Goal: Task Accomplishment & Management: Manage account settings

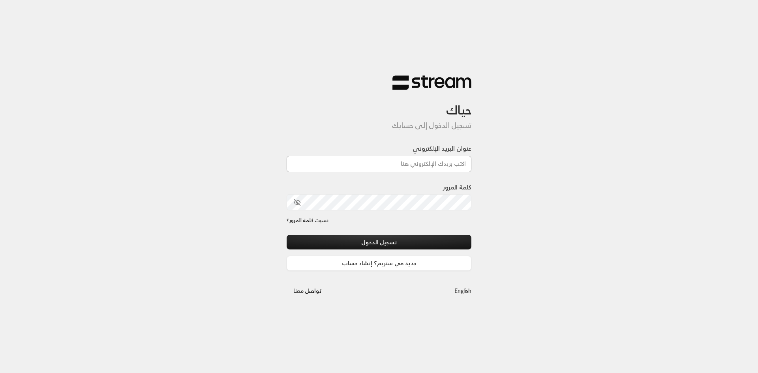
paste input "[EMAIL_ADDRESS][DOMAIN_NAME]"
type input "[EMAIL_ADDRESS][DOMAIN_NAME]"
click at [482, 201] on div "حياك تسجيل الدخول إلى حسابك عنوان البريد الإلكتروني [EMAIL_ADDRESS][DOMAIN_NAME…" at bounding box center [379, 186] width 758 height 373
click at [298, 201] on icon "toggle password visibility" at bounding box center [297, 202] width 7 height 7
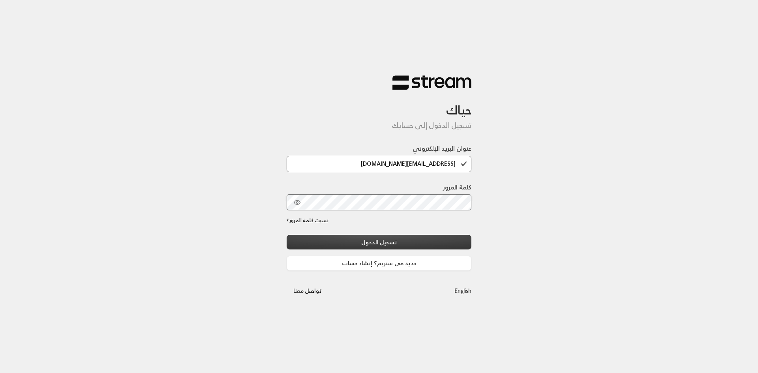
click at [385, 241] on button "تسجيل الدخول" at bounding box center [379, 242] width 185 height 15
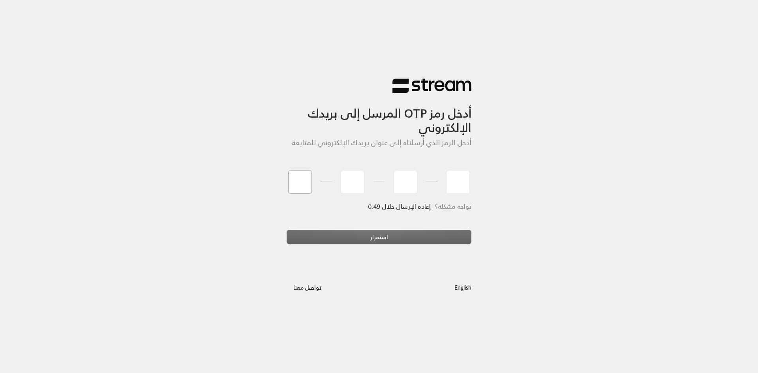
type input "7"
type input "6"
type input "1"
type input "6"
type input "1"
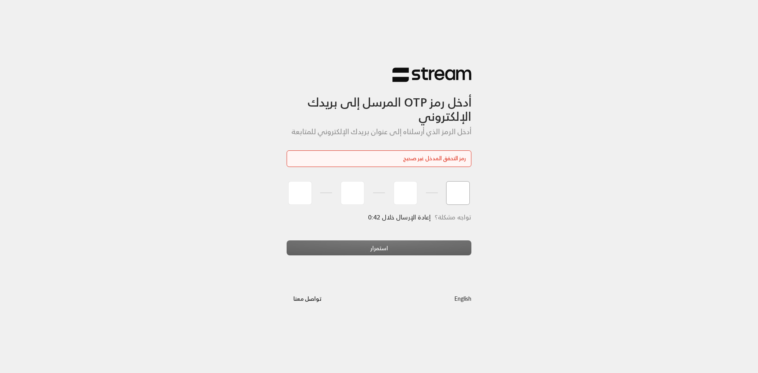
type input "7"
type input "8"
type input "6"
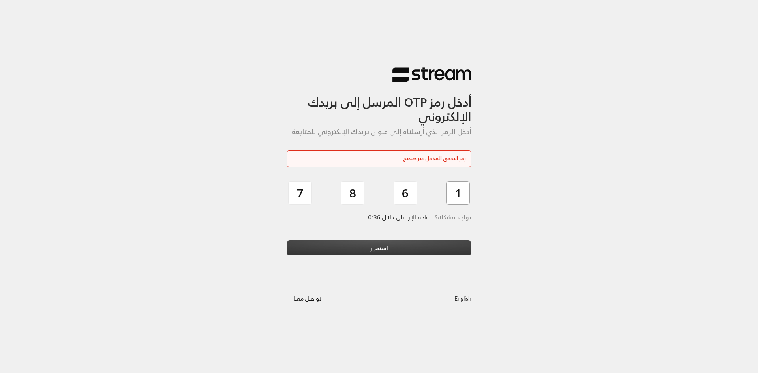
type input "1"
click at [399, 248] on button "استمرار" at bounding box center [379, 247] width 185 height 15
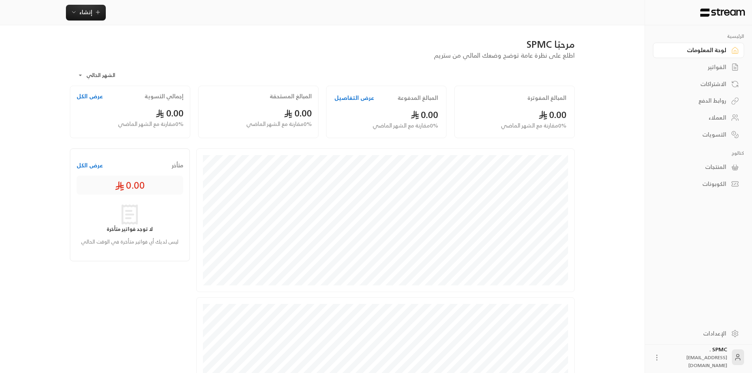
click at [728, 66] on link "الفواتير" at bounding box center [698, 67] width 91 height 15
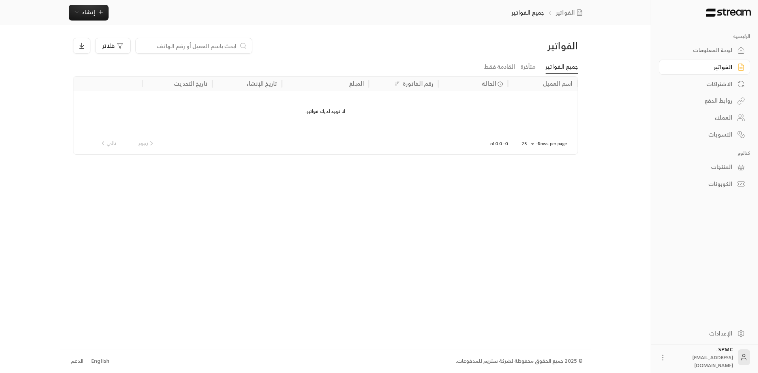
click at [726, 49] on div "لوحة المعلومات" at bounding box center [701, 50] width 64 height 8
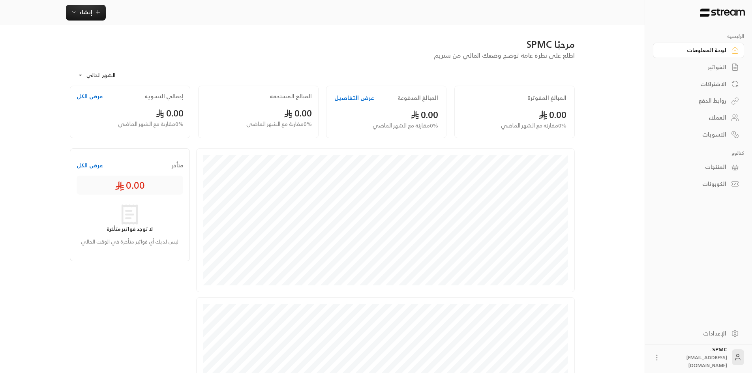
click at [715, 163] on div "المنتجات" at bounding box center [695, 167] width 64 height 8
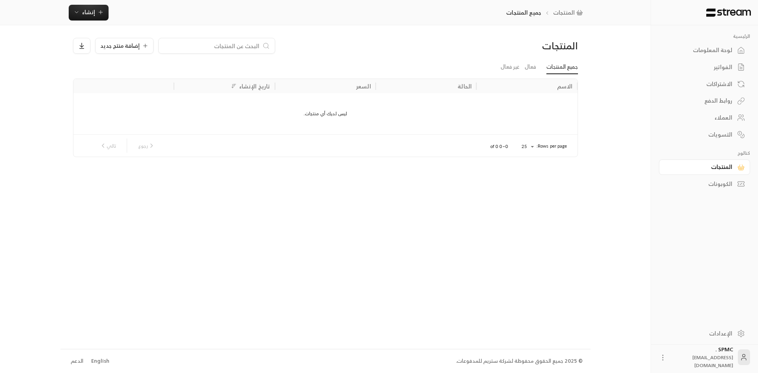
click at [725, 118] on div "العملاء" at bounding box center [701, 118] width 64 height 8
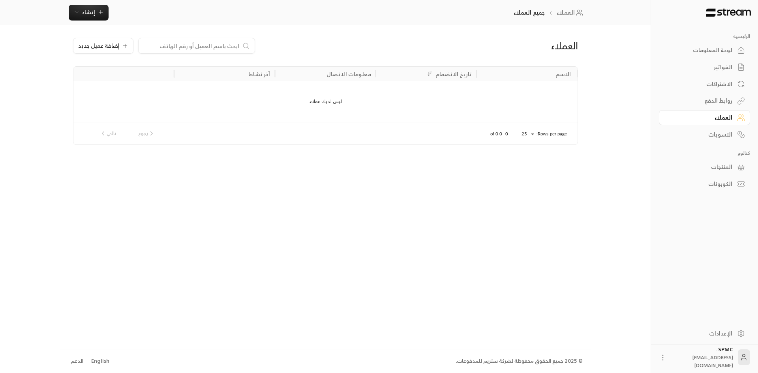
click at [725, 100] on div "روابط الدفع" at bounding box center [701, 101] width 64 height 8
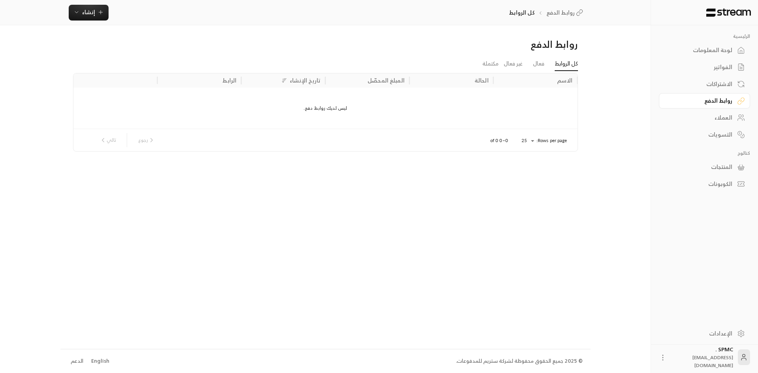
click at [724, 84] on div "الاشتراكات" at bounding box center [701, 84] width 64 height 8
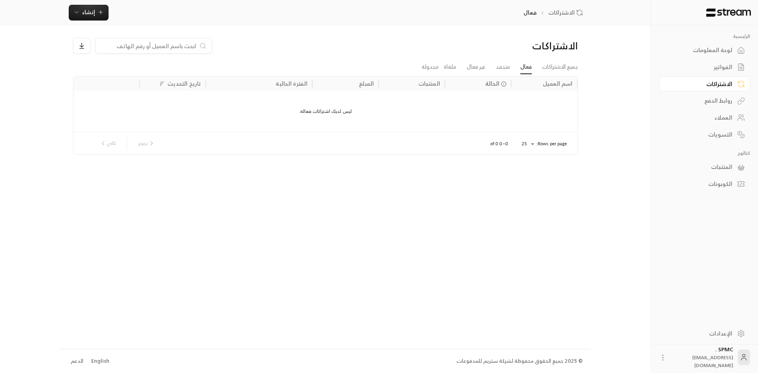
click at [726, 67] on div "الفواتير" at bounding box center [701, 67] width 64 height 8
click at [720, 332] on div "الإعدادات" at bounding box center [701, 334] width 64 height 8
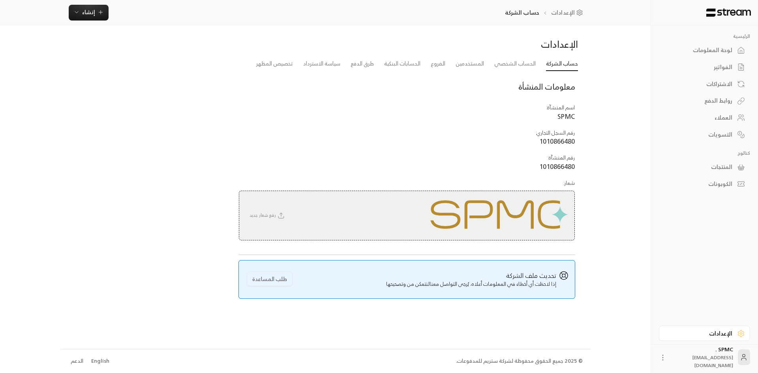
click at [279, 216] on icon at bounding box center [281, 215] width 7 height 7
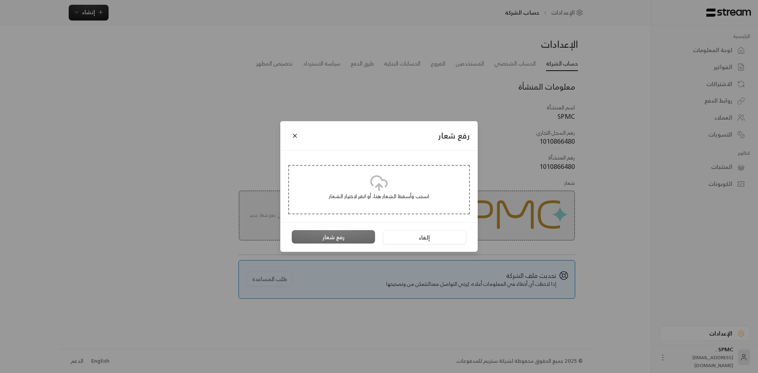
click at [354, 236] on div "رفع شعار" at bounding box center [333, 237] width 91 height 14
click at [372, 196] on p "اسحب وأسقط الشعار هنا، أو انقر لاختيار الشعار" at bounding box center [379, 197] width 164 height 8
type input "**********"
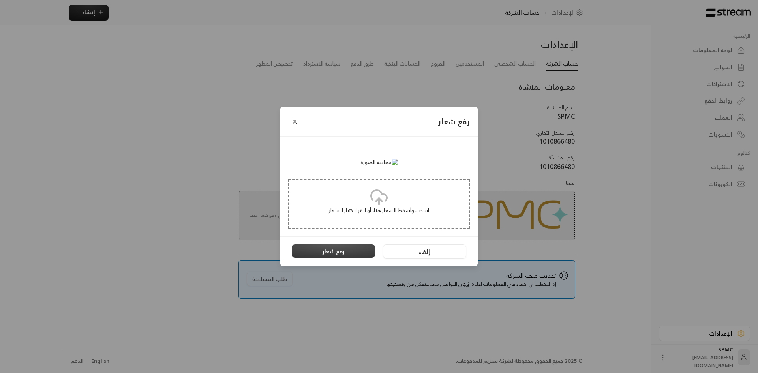
click at [338, 258] on button "رفع شعار" at bounding box center [333, 250] width 83 height 13
click at [343, 259] on div "رفع شعار" at bounding box center [333, 251] width 91 height 14
click at [292, 115] on button "Close" at bounding box center [295, 122] width 14 height 14
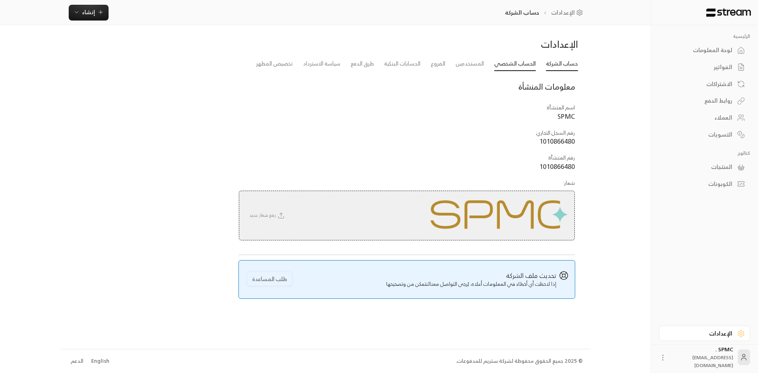
click at [514, 65] on link "الحساب الشخصي" at bounding box center [514, 64] width 41 height 14
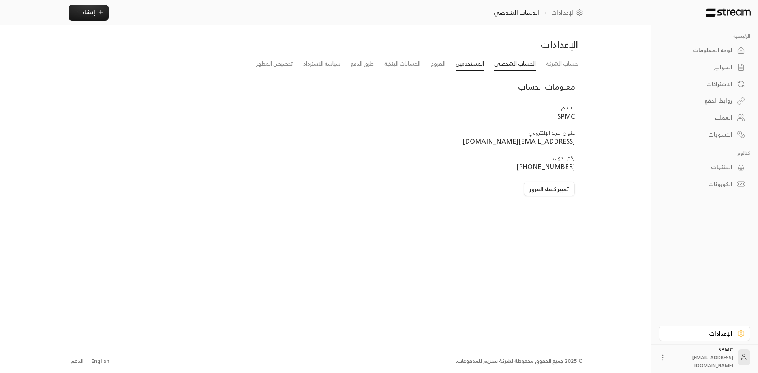
click at [472, 65] on link "المستخدمين" at bounding box center [470, 64] width 28 height 14
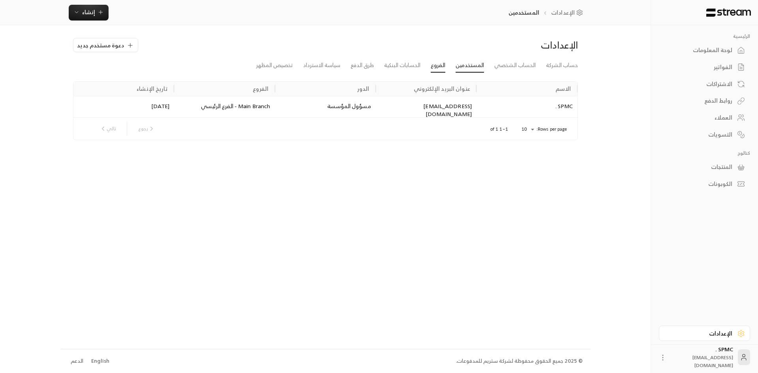
click at [435, 64] on link "الفروع" at bounding box center [438, 65] width 15 height 14
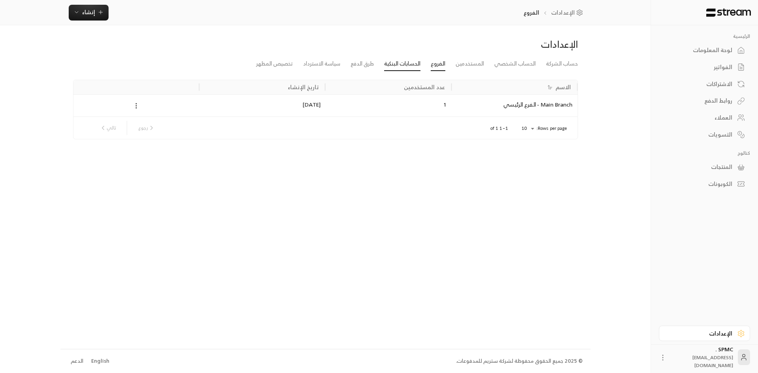
click at [415, 65] on link "الحسابات البنكية" at bounding box center [402, 64] width 36 height 14
click at [232, 106] on icon at bounding box center [232, 106] width 7 height 7
click at [116, 107] on div at bounding box center [115, 106] width 75 height 23
click at [399, 107] on div "[FINANCIAL_ID]" at bounding box center [367, 106] width 84 height 24
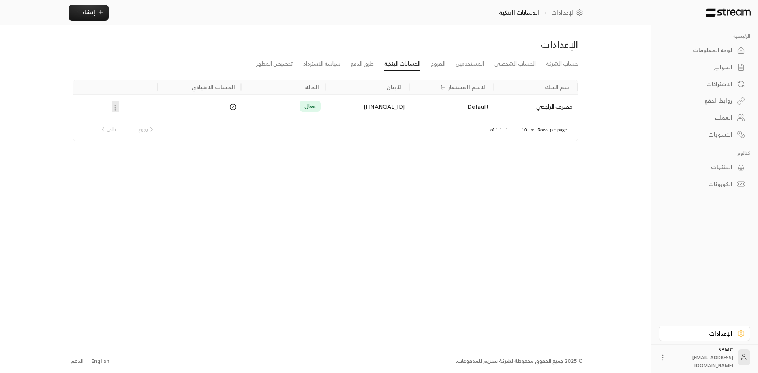
drag, startPoint x: 396, startPoint y: 106, endPoint x: 351, endPoint y: 145, distance: 59.9
click at [369, 159] on div "الإعدادات حساب الشركة الحساب الشخصي المستخدمين الفروع الحسابات البنكية طرق الدف…" at bounding box center [325, 186] width 530 height 323
click at [313, 103] on span "فعال" at bounding box center [310, 106] width 12 height 8
click at [567, 109] on div "مصرف الراجحي" at bounding box center [535, 106] width 84 height 24
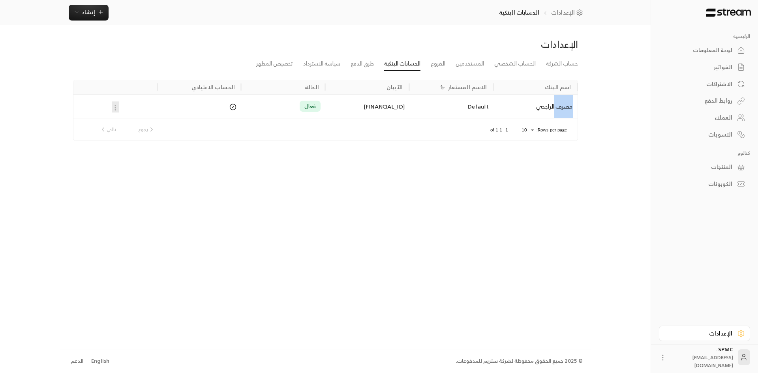
click at [567, 109] on div "مصرف الراجحي" at bounding box center [535, 106] width 84 height 24
click at [401, 175] on div "الإعدادات حساب الشركة الحساب الشخصي المستخدمين الفروع الحسابات البنكية طرق الدف…" at bounding box center [325, 186] width 530 height 323
click at [235, 107] on icon at bounding box center [232, 106] width 7 height 7
click at [356, 66] on link "طرق الدفع" at bounding box center [362, 64] width 23 height 14
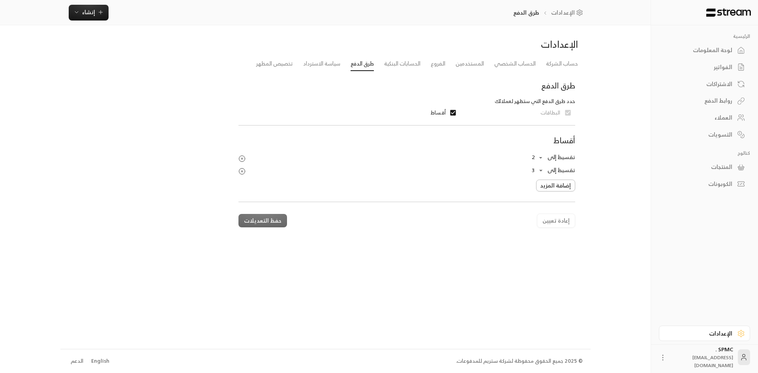
click at [546, 186] on button "إضافة المزيد" at bounding box center [555, 186] width 39 height 12
click at [272, 234] on button "حفظ التعديلات" at bounding box center [262, 233] width 49 height 13
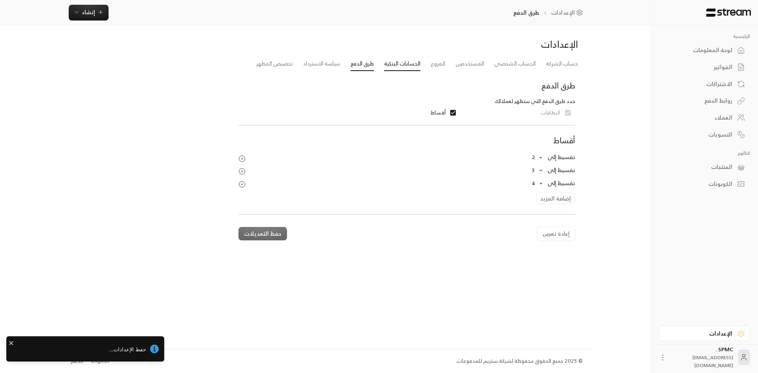
click at [407, 63] on link "الحسابات البنكية" at bounding box center [402, 64] width 36 height 14
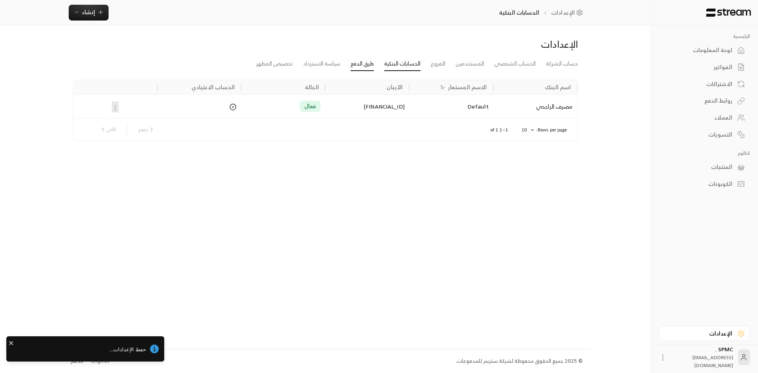
click at [372, 62] on link "طرق الدفع" at bounding box center [362, 64] width 23 height 14
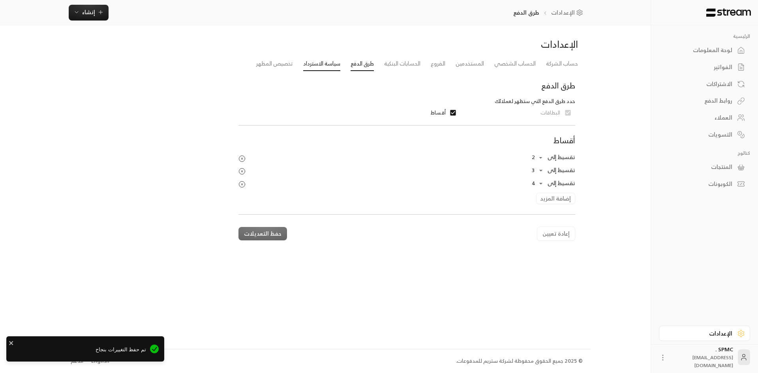
click at [326, 63] on link "سياسة الاسترداد" at bounding box center [321, 64] width 37 height 14
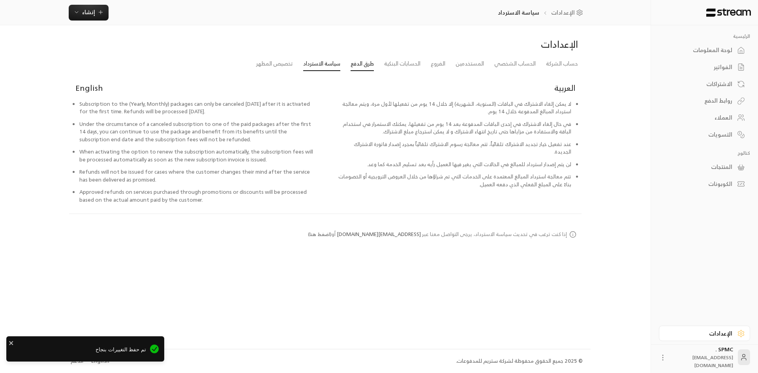
click at [362, 66] on link "طرق الدفع" at bounding box center [362, 64] width 23 height 14
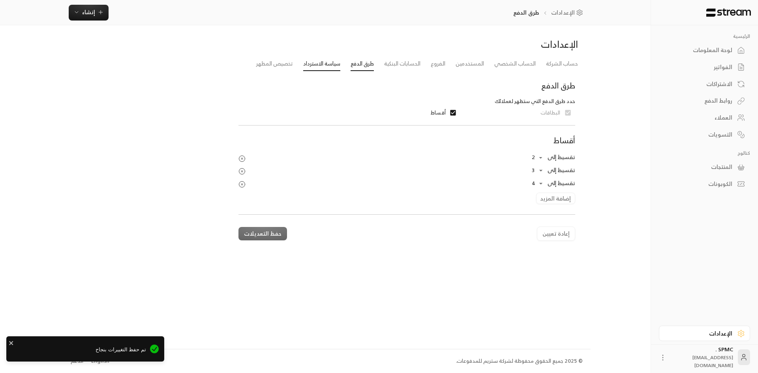
click at [332, 64] on link "سياسة الاسترداد" at bounding box center [321, 64] width 37 height 14
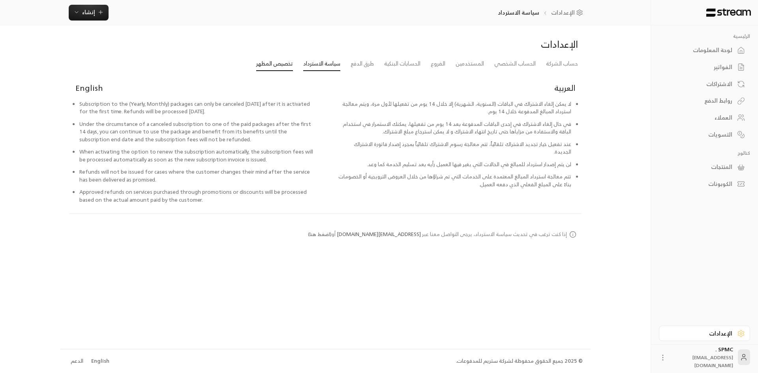
click at [285, 64] on link "تخصيص المظهر" at bounding box center [274, 64] width 37 height 14
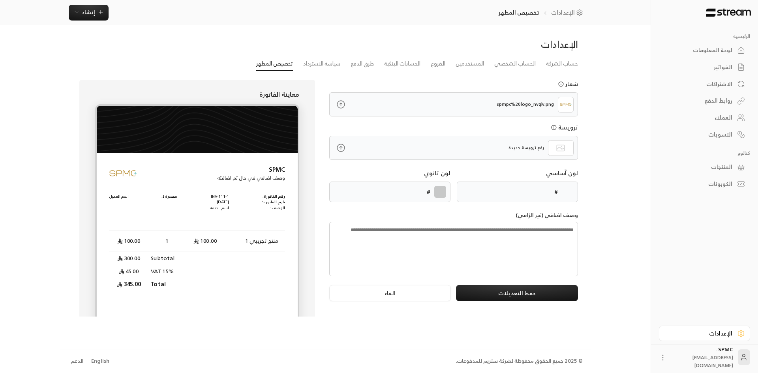
type input "******"
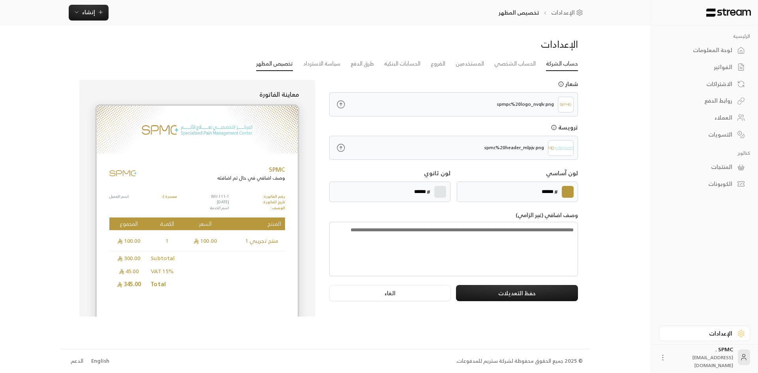
click at [557, 61] on link "حساب الشركة" at bounding box center [562, 64] width 32 height 14
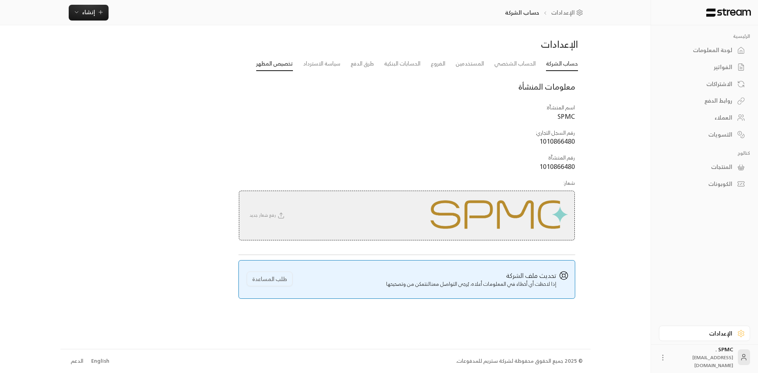
click at [289, 65] on link "تخصيص المظهر" at bounding box center [274, 64] width 37 height 14
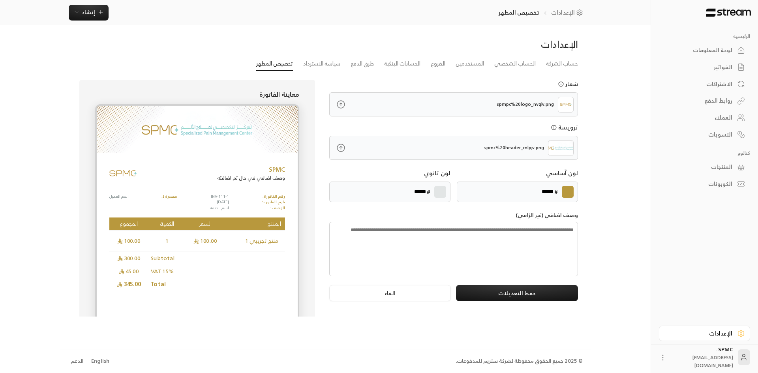
click at [529, 189] on input "******" at bounding box center [540, 192] width 28 height 9
click at [564, 192] on label at bounding box center [568, 192] width 12 height 12
click at [0, 0] on input "*******" at bounding box center [0, 0] width 0 height 0
click at [467, 169] on div "لون آساسي" at bounding box center [517, 173] width 121 height 9
click at [537, 245] on textarea at bounding box center [453, 249] width 249 height 55
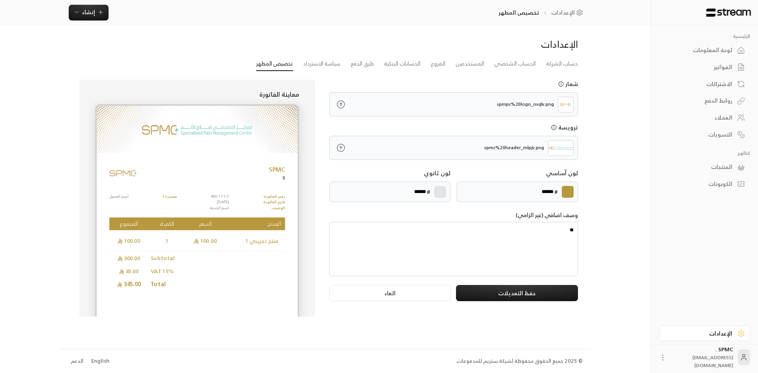
type textarea "*"
click at [620, 224] on div "الرئيسية لوحة المعلومات الفواتير الاشتراكات روابط الدفع العملاء التسويات كتالوج…" at bounding box center [379, 186] width 638 height 373
drag, startPoint x: 319, startPoint y: 62, endPoint x: 313, endPoint y: 63, distance: 5.2
click at [319, 62] on link "سياسة الاسترداد" at bounding box center [321, 64] width 37 height 14
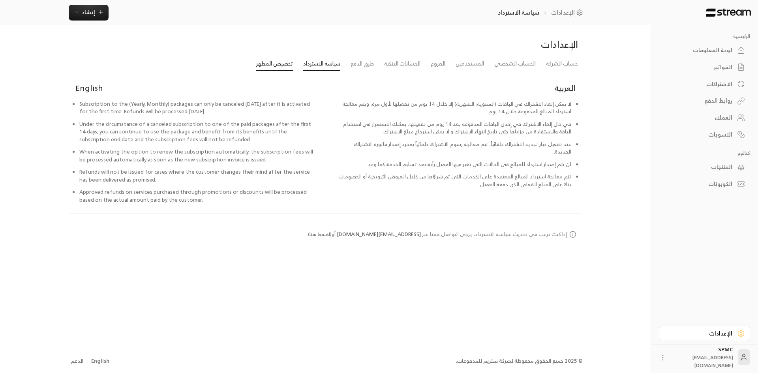
click at [285, 65] on link "تخصيص المظهر" at bounding box center [274, 64] width 37 height 14
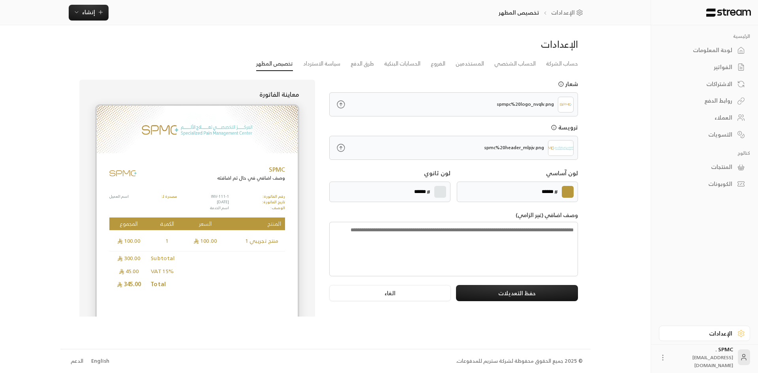
click at [717, 335] on div "الإعدادات" at bounding box center [701, 334] width 64 height 8
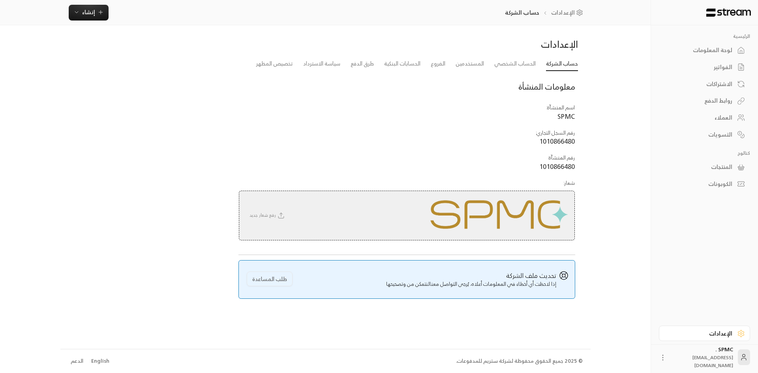
click at [719, 64] on div "الفواتير" at bounding box center [701, 67] width 64 height 8
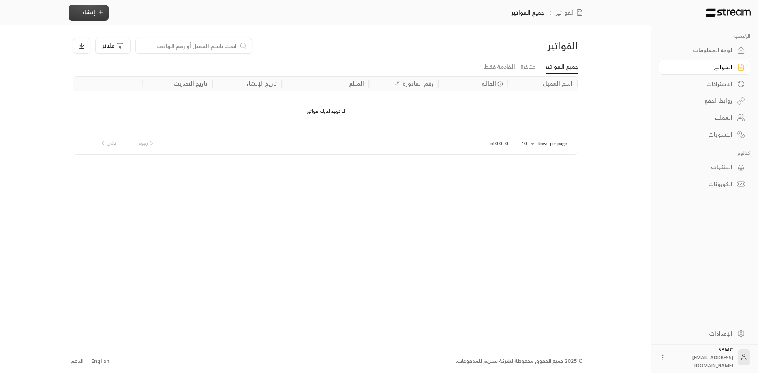
click at [98, 13] on icon "button" at bounding box center [101, 12] width 6 height 6
click at [165, 41] on div "إنشاء فاتورة مرة واحدة بسهولة للمعاملات السريعة." at bounding box center [127, 49] width 99 height 16
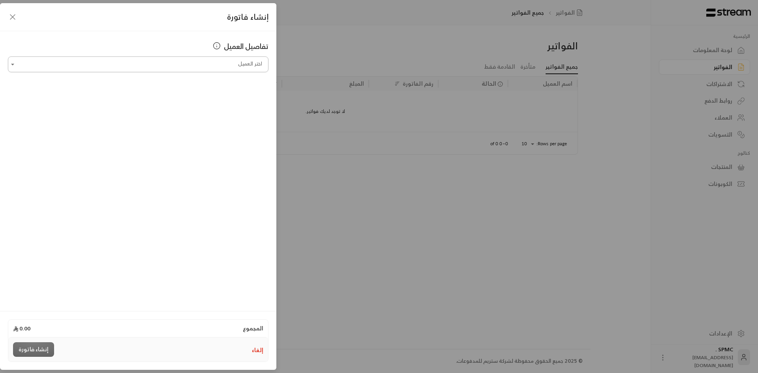
click at [199, 66] on input "اختر العميل" at bounding box center [138, 65] width 261 height 14
click at [165, 82] on li "إضافة عميل جديد" at bounding box center [138, 89] width 250 height 16
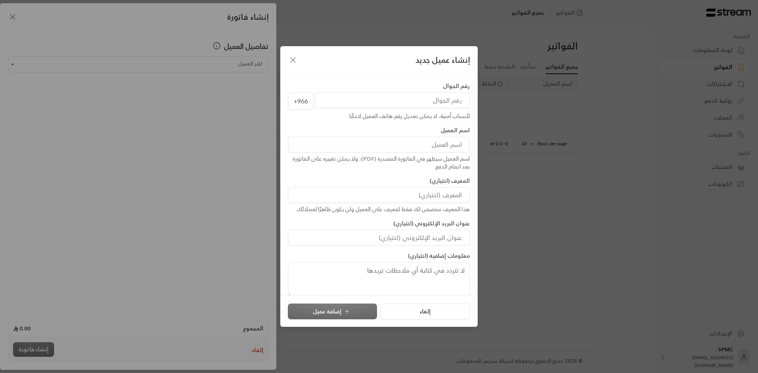
click at [292, 59] on icon "button" at bounding box center [292, 59] width 9 height 9
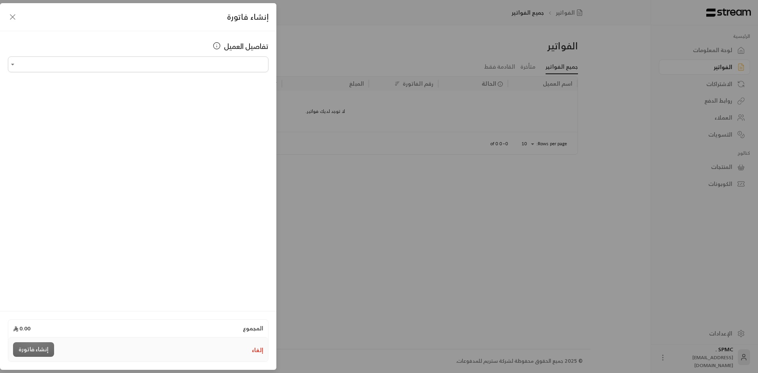
click at [15, 18] on icon "button" at bounding box center [12, 16] width 9 height 9
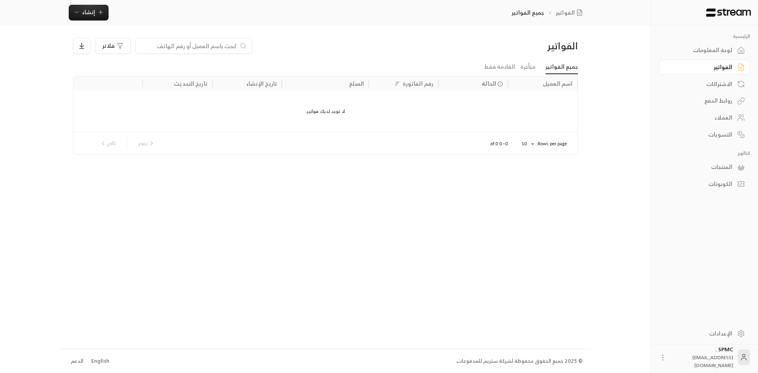
click at [715, 49] on div "لوحة المعلومات" at bounding box center [701, 50] width 64 height 8
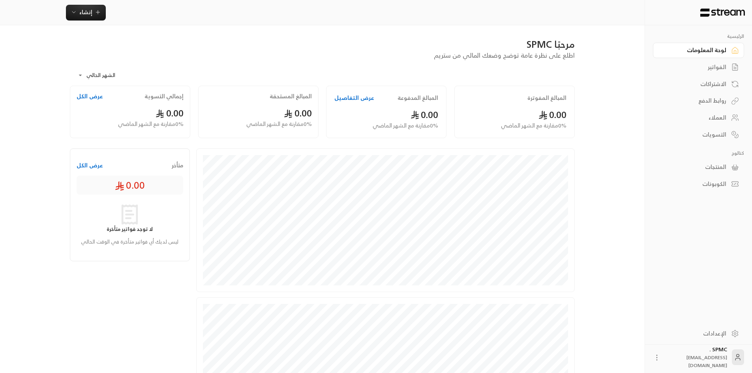
click at [729, 335] on link "الإعدادات" at bounding box center [698, 333] width 91 height 15
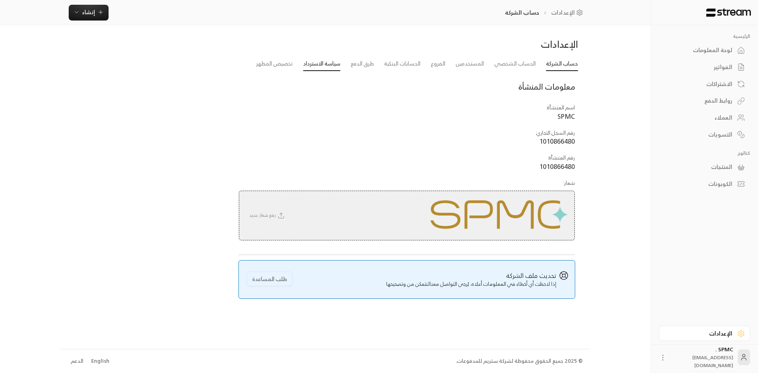
click at [326, 61] on link "سياسة الاسترداد" at bounding box center [321, 64] width 37 height 14
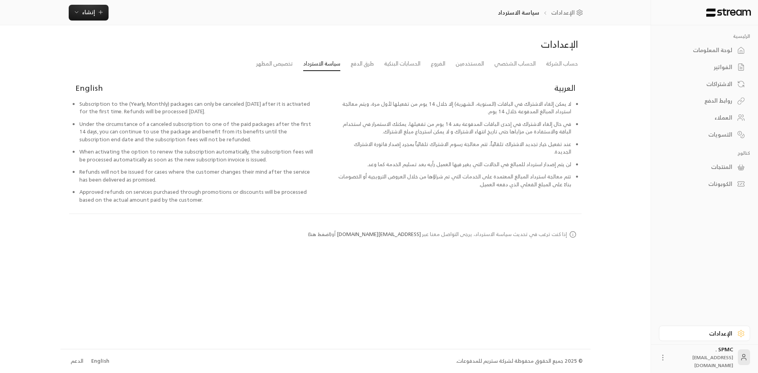
click at [332, 234] on button "( اضغط هنا )" at bounding box center [320, 234] width 24 height 7
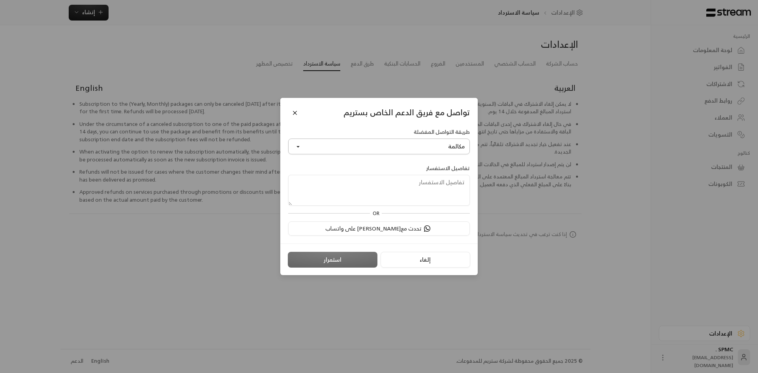
click at [304, 149] on button "مكالمة" at bounding box center [379, 147] width 182 height 16
click at [308, 147] on button "مكالمة" at bounding box center [379, 147] width 182 height 16
click at [293, 114] on button "Close" at bounding box center [295, 113] width 14 height 14
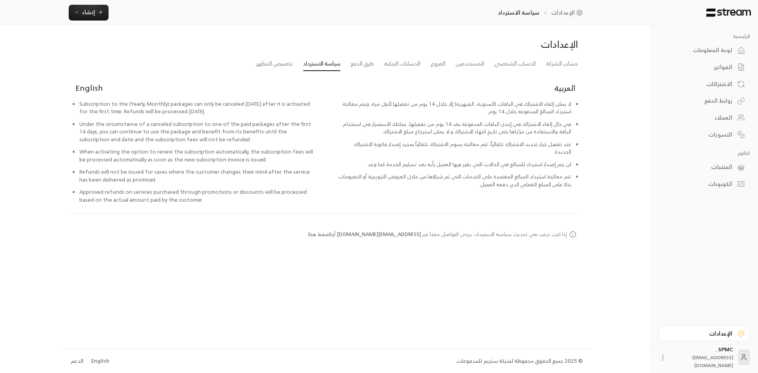
click at [725, 182] on div "الكوبونات" at bounding box center [701, 184] width 64 height 8
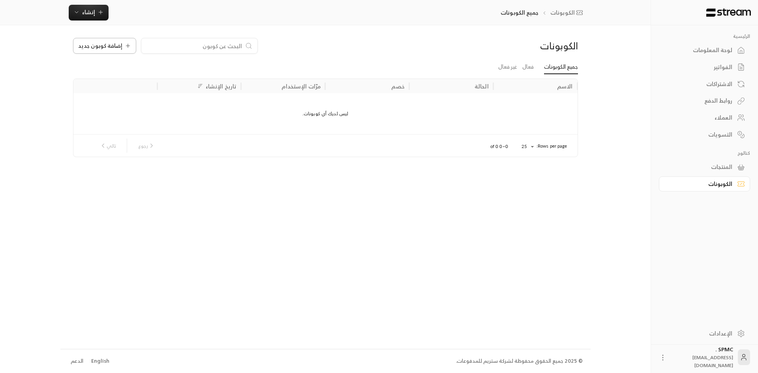
click at [114, 44] on span "إضافة كوبون جديد" at bounding box center [100, 46] width 44 height 6
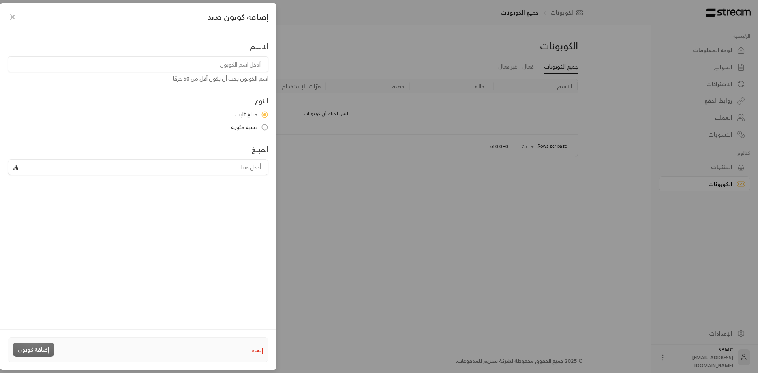
click at [176, 169] on input "tel" at bounding box center [142, 167] width 242 height 15
click at [253, 124] on span "نسبة مئوية" at bounding box center [244, 128] width 26 height 8
click at [13, 17] on icon "button" at bounding box center [12, 16] width 9 height 9
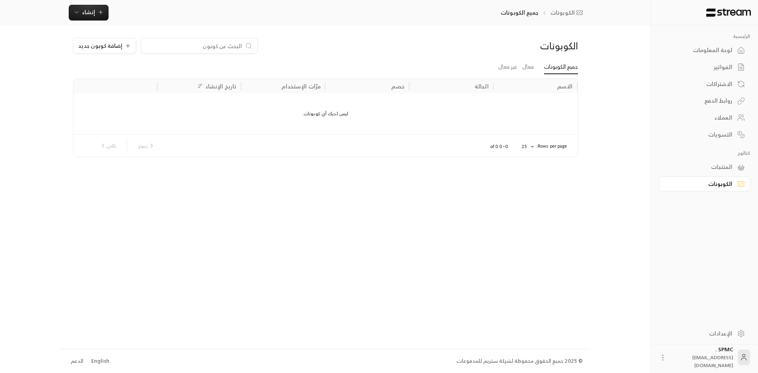
click at [732, 51] on link "لوحة المعلومات" at bounding box center [704, 50] width 91 height 15
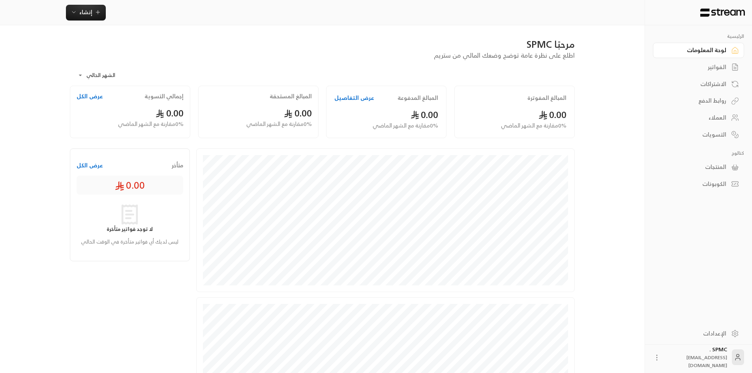
click at [703, 183] on div "الكوبونات" at bounding box center [695, 184] width 64 height 8
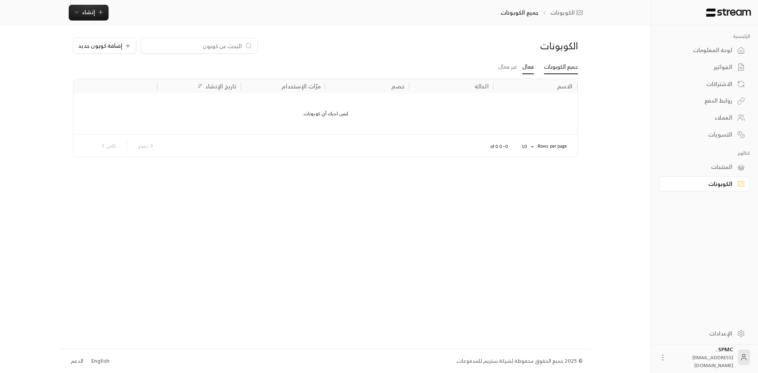
click at [528, 67] on link "فعال" at bounding box center [527, 67] width 11 height 14
click at [510, 68] on link "غير فعال" at bounding box center [507, 67] width 19 height 14
click at [551, 66] on link "جميع الكوبونات" at bounding box center [561, 67] width 34 height 14
click at [106, 43] on span "إضافة كوبون جديد" at bounding box center [100, 46] width 44 height 6
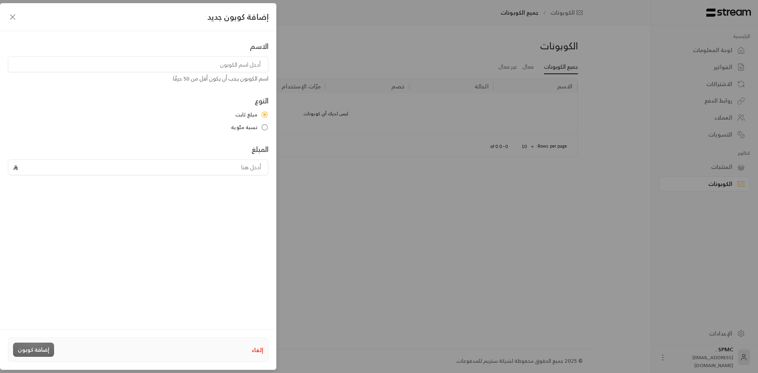
click at [10, 17] on icon "button" at bounding box center [12, 16] width 9 height 9
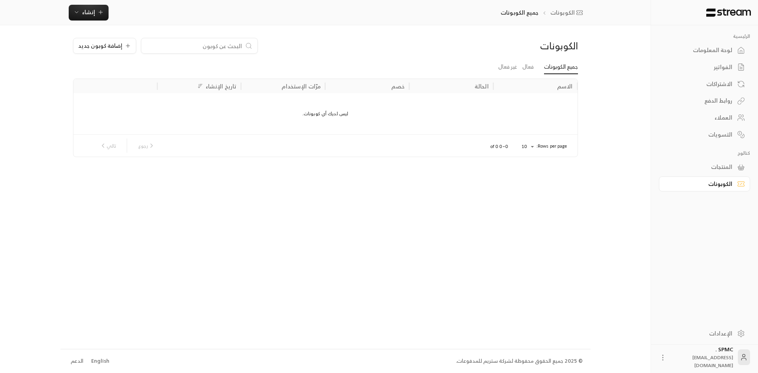
click at [735, 51] on link "لوحة المعلومات" at bounding box center [704, 50] width 91 height 15
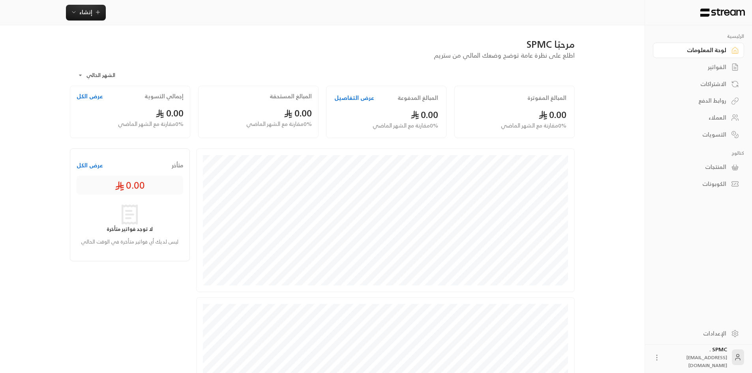
click at [352, 94] on button "عرض التفاصيل" at bounding box center [354, 98] width 40 height 8
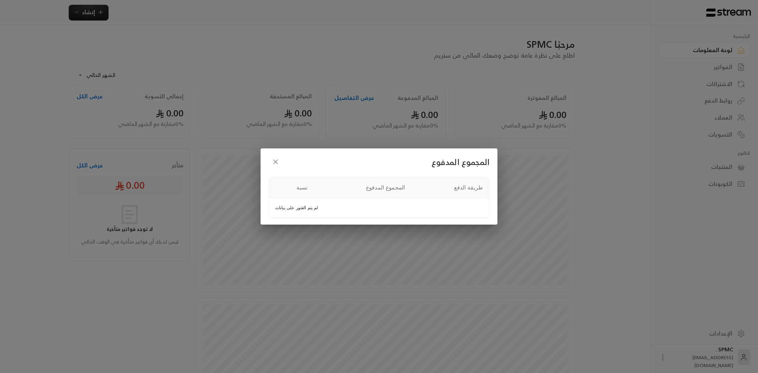
click at [277, 159] on icon "button" at bounding box center [276, 162] width 8 height 8
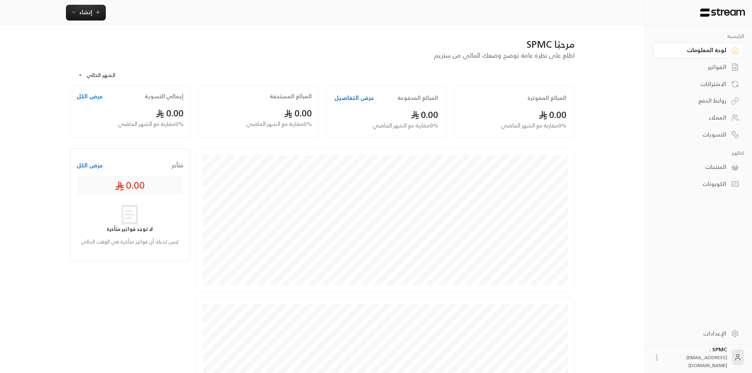
click at [661, 355] on icon at bounding box center [657, 358] width 8 height 8
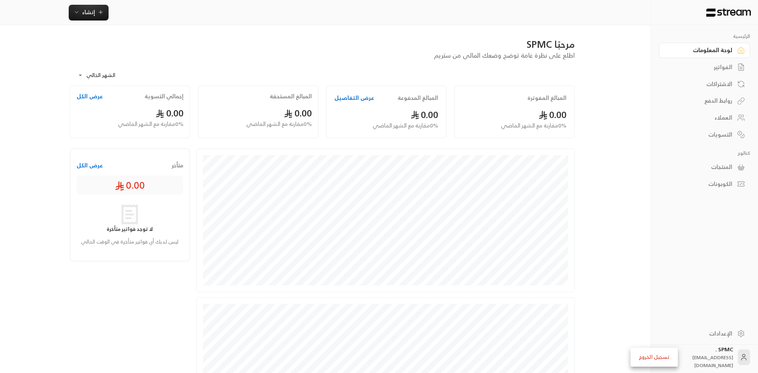
click at [664, 270] on div at bounding box center [379, 186] width 758 height 373
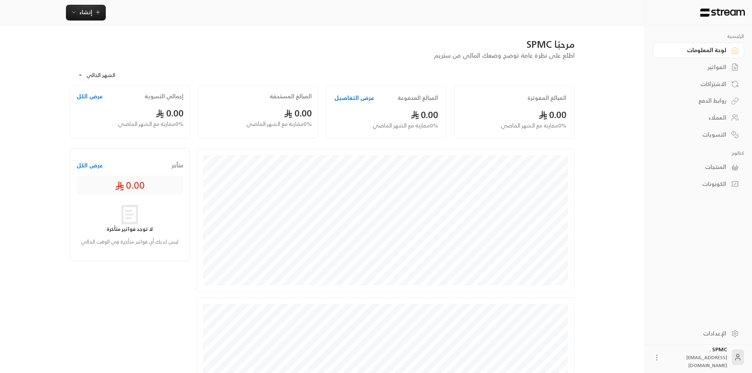
click at [661, 359] on icon at bounding box center [657, 358] width 8 height 8
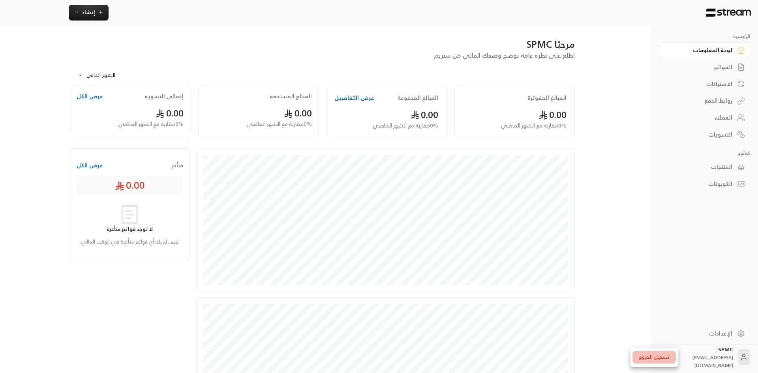
click at [657, 356] on li "تسجيل الخروج" at bounding box center [653, 357] width 43 height 13
